Goal: Information Seeking & Learning: Learn about a topic

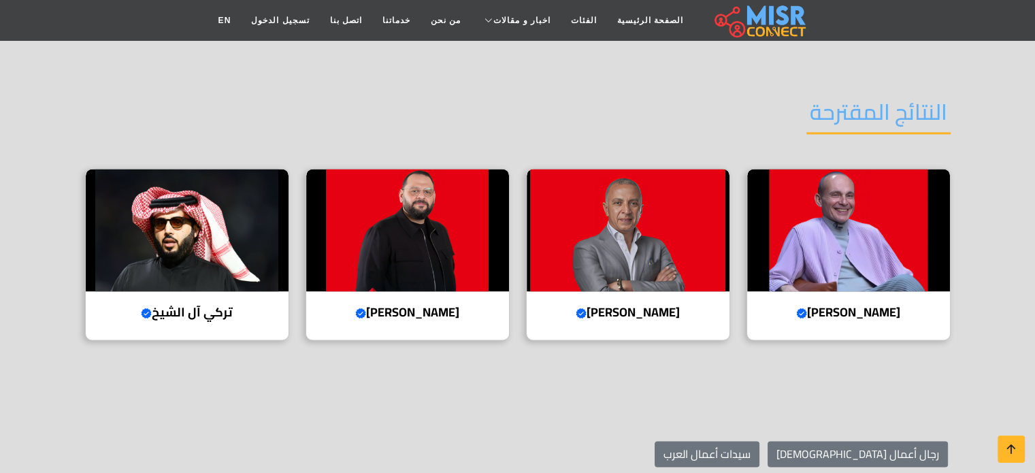
scroll to position [2042, 0]
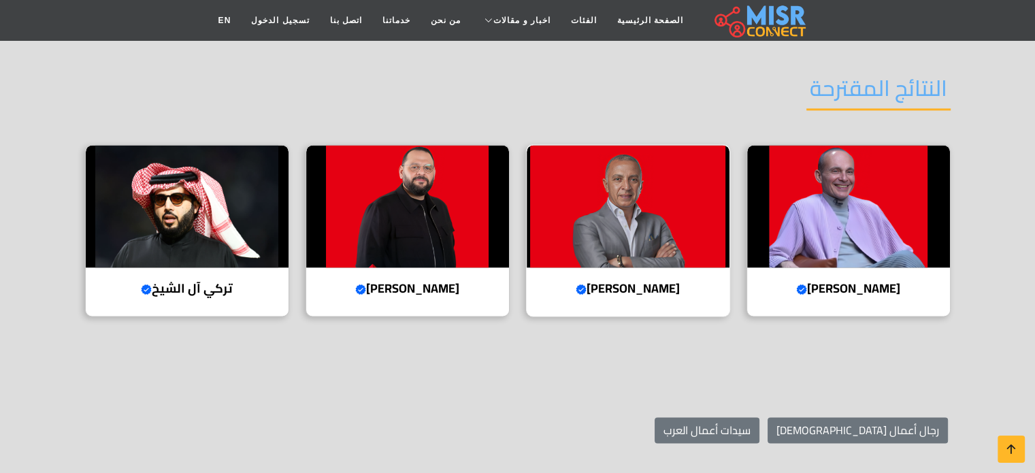
click at [654, 244] on img at bounding box center [628, 206] width 203 height 123
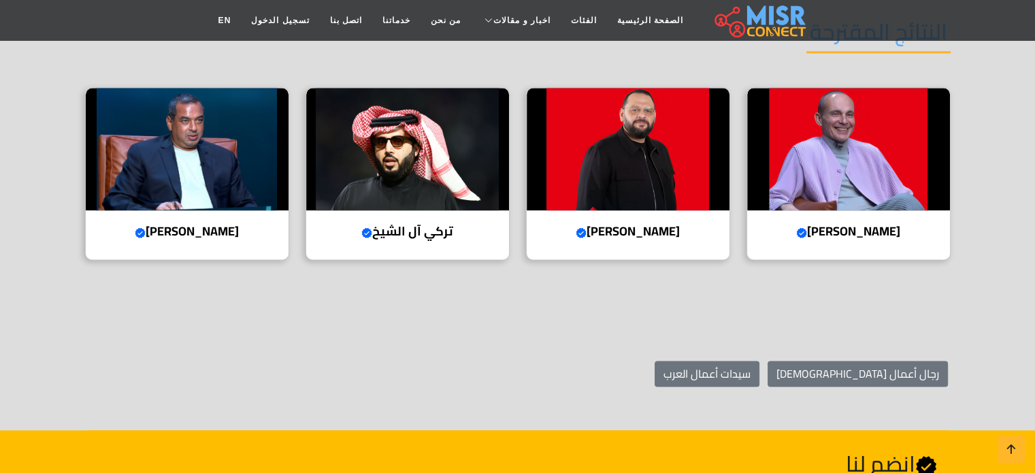
scroll to position [1770, 0]
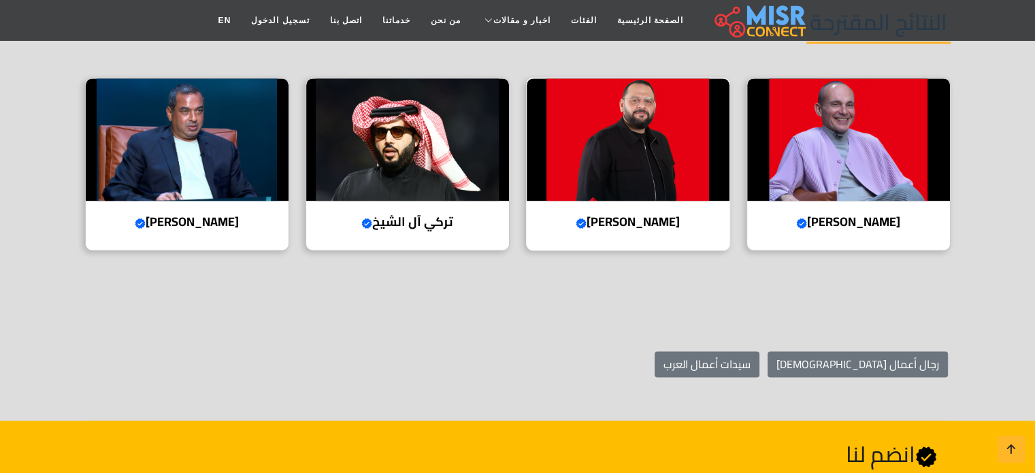
click at [651, 150] on img at bounding box center [628, 139] width 203 height 123
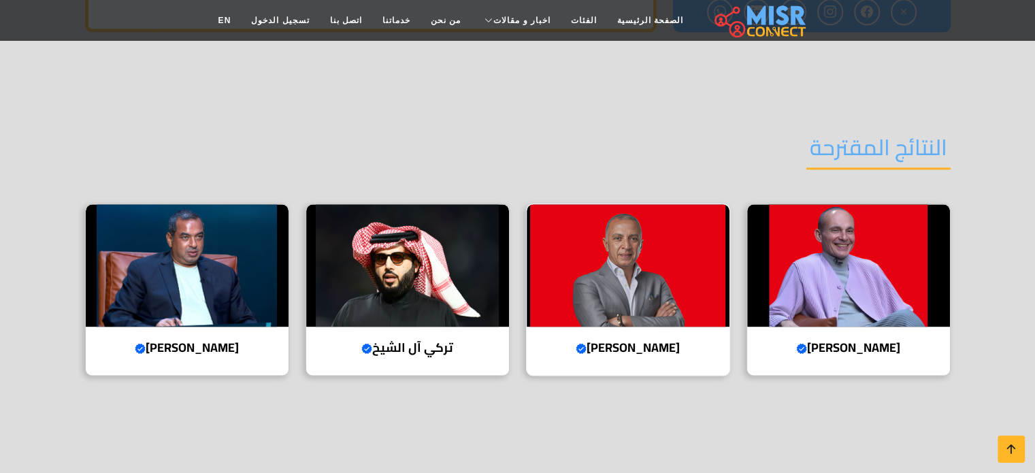
scroll to position [1634, 0]
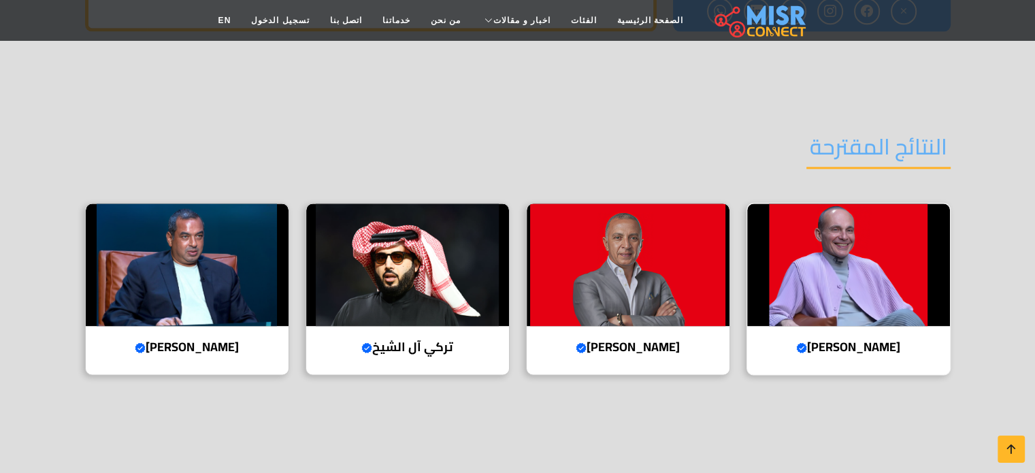
click at [850, 310] on img at bounding box center [848, 265] width 203 height 123
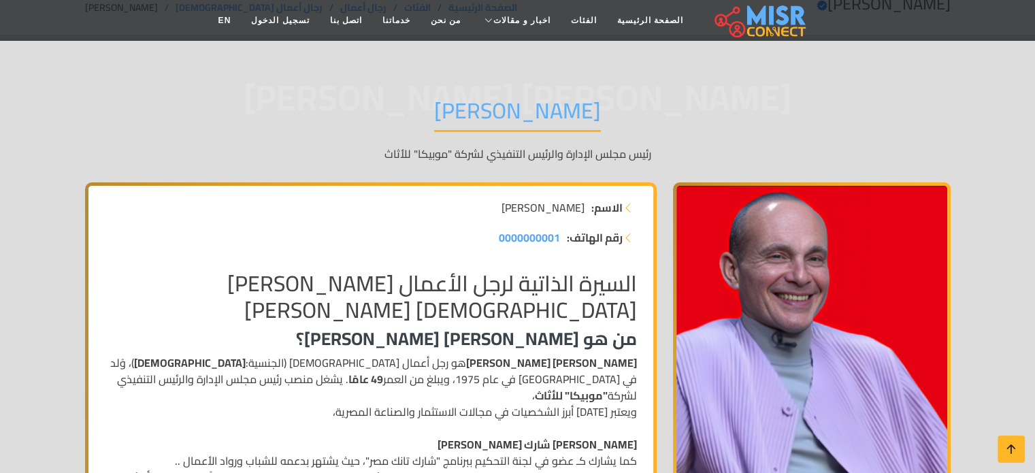
scroll to position [204, 0]
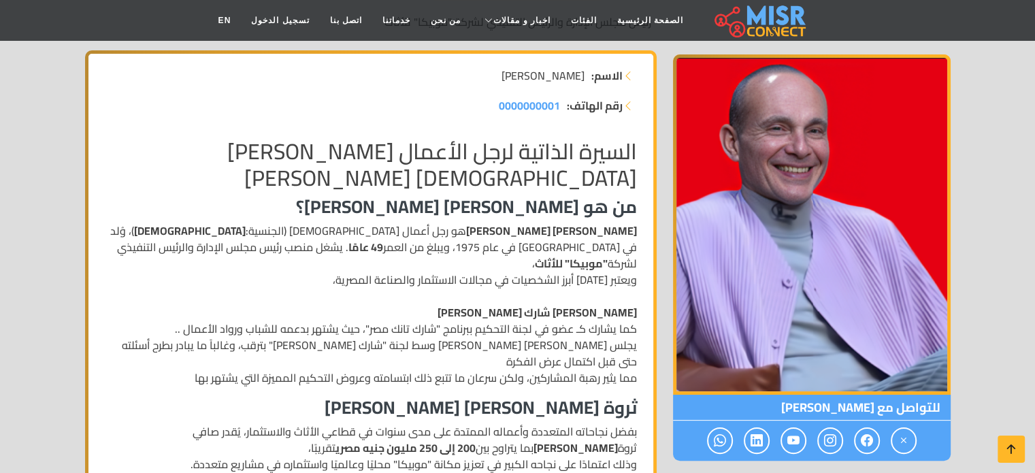
click at [535, 253] on strong ""موبيكا" للأثاث" at bounding box center [571, 263] width 73 height 20
click at [472, 326] on p "محمد فاروق عبد المنعم هو رجل أعمال مصري (الجنسية: مصري )، وُلد في مصر في عام 19…" at bounding box center [371, 304] width 532 height 163
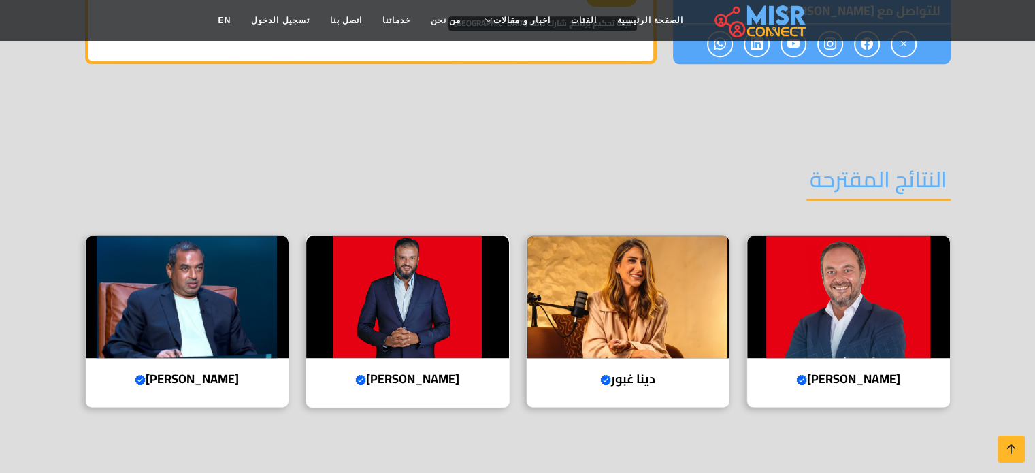
scroll to position [1906, 0]
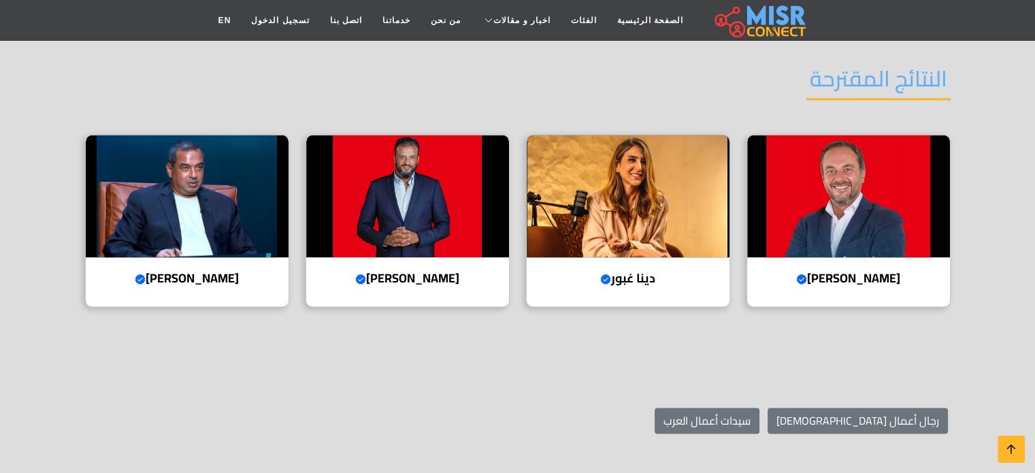
click at [526, 364] on section "رجال أعمال عرب سيدات أعمال العرب" at bounding box center [517, 420] width 1035 height 113
click at [622, 141] on img at bounding box center [628, 196] width 203 height 123
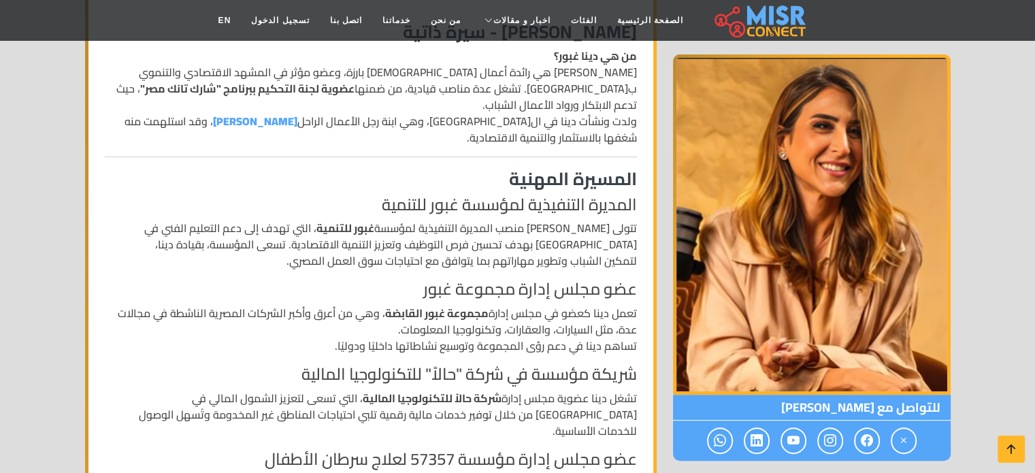
scroll to position [204, 0]
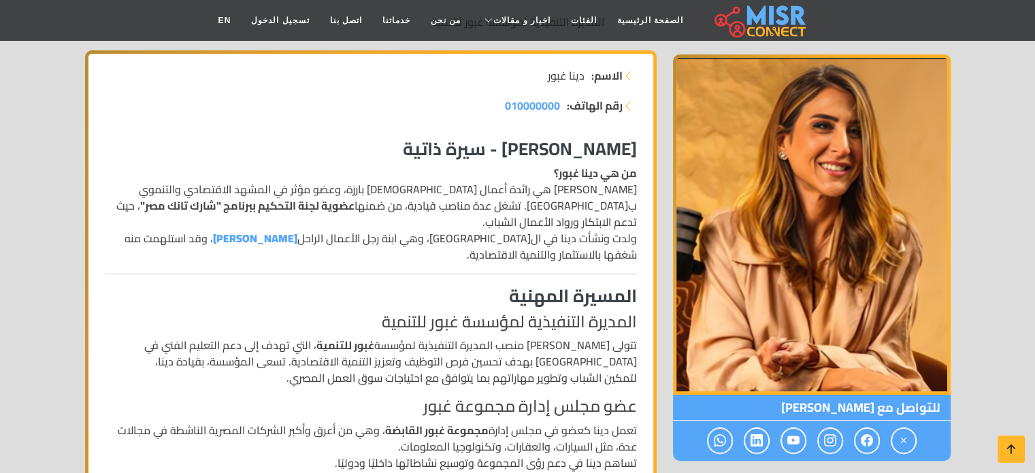
click at [265, 189] on p "من هي دينا غبور؟ [PERSON_NAME] هي رائدة أعمال [DEMOGRAPHIC_DATA] بارزة، وعضو مؤ…" at bounding box center [371, 214] width 532 height 98
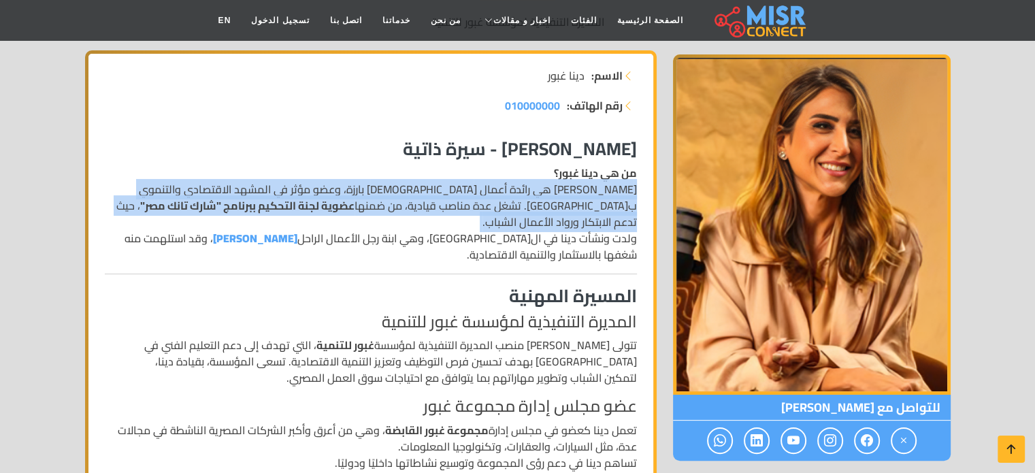
click at [265, 189] on p "من هي دينا غبور؟ دينا غبور هي رائدة أعمال مصرية بارزة، وعضو مؤثر في المشهد الاق…" at bounding box center [371, 214] width 532 height 98
click at [297, 228] on strong "[PERSON_NAME]" at bounding box center [255, 238] width 84 height 20
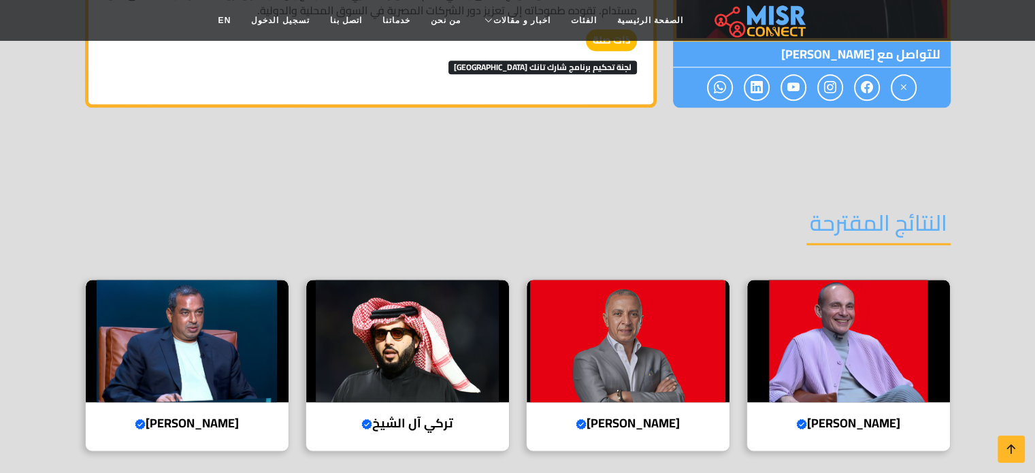
scroll to position [1604, 0]
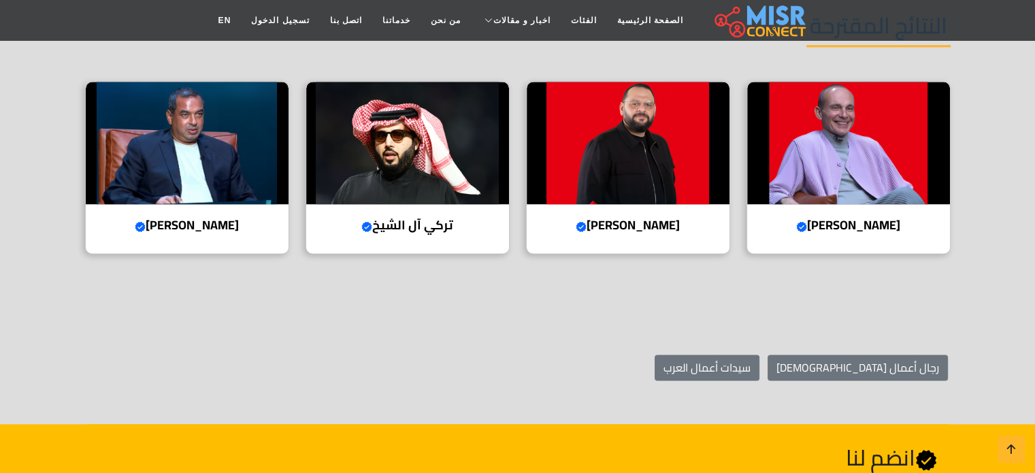
scroll to position [1770, 0]
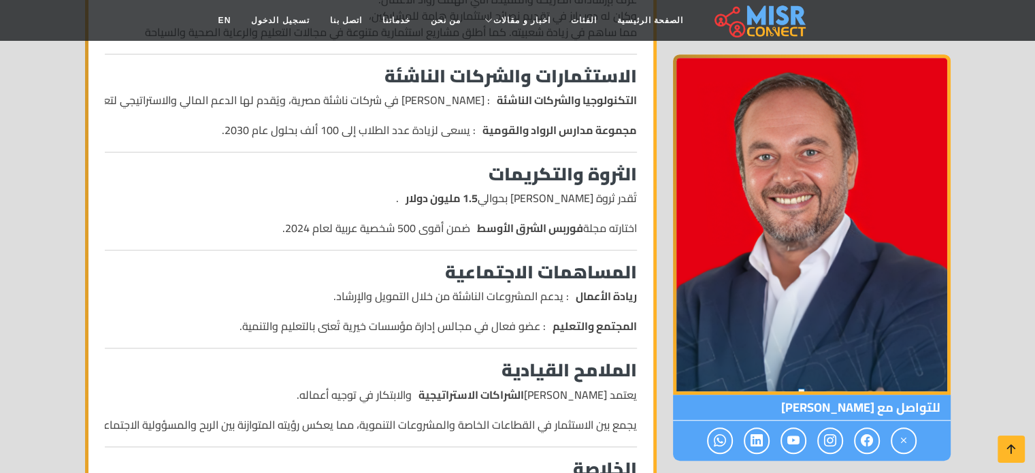
scroll to position [885, 0]
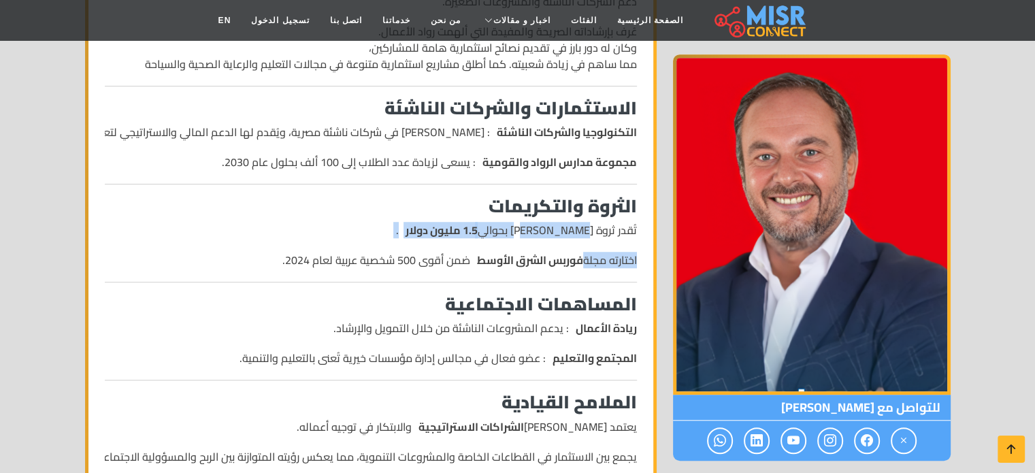
drag, startPoint x: 584, startPoint y: 233, endPoint x: 455, endPoint y: 244, distance: 129.1
click at [455, 244] on ul "تُقدر ثروة [PERSON_NAME] بحوالي 1.5 مليون دولار . اختارته مجلة فوربس الشرق الأو…" at bounding box center [371, 245] width 532 height 46
click at [453, 241] on ul "تُقدر ثروة [PERSON_NAME] بحوالي 1.5 مليون دولار . اختارته مجلة فوربس الشرق الأو…" at bounding box center [371, 245] width 532 height 46
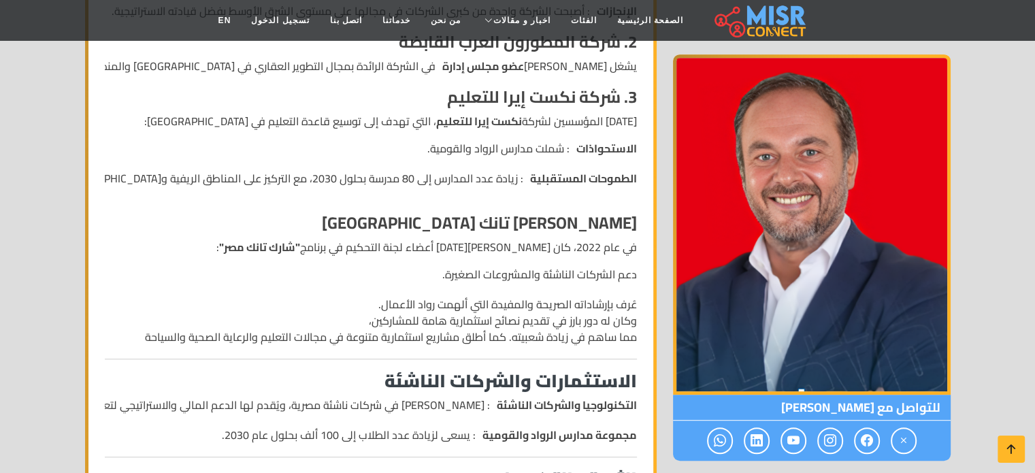
scroll to position [613, 0]
